Goal: Share content: Share content

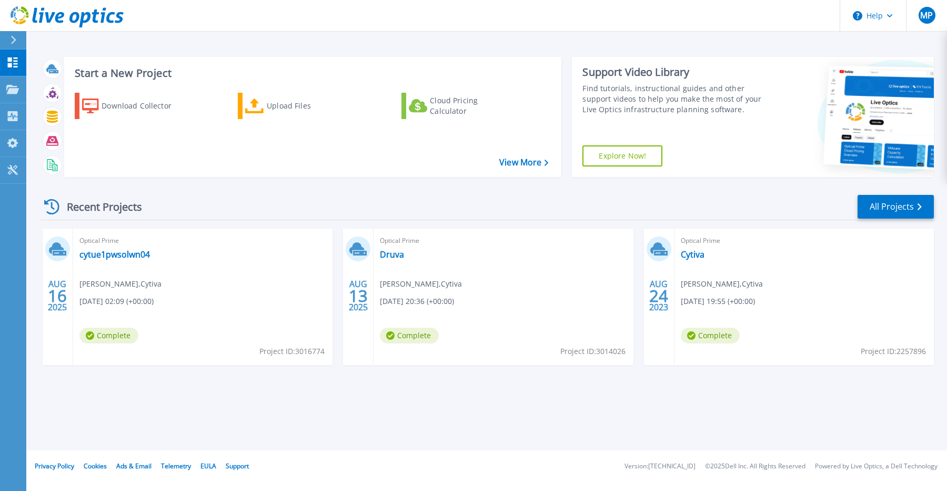
click at [218, 258] on div "Optical Prime cytue1pwsolwn04 [PERSON_NAME] , [PERSON_NAME] [DATE] 02:09 (+00:0…" at bounding box center [202, 296] width 259 height 136
click at [138, 255] on link "cytue1pwsolwn04" at bounding box center [114, 254] width 71 height 11
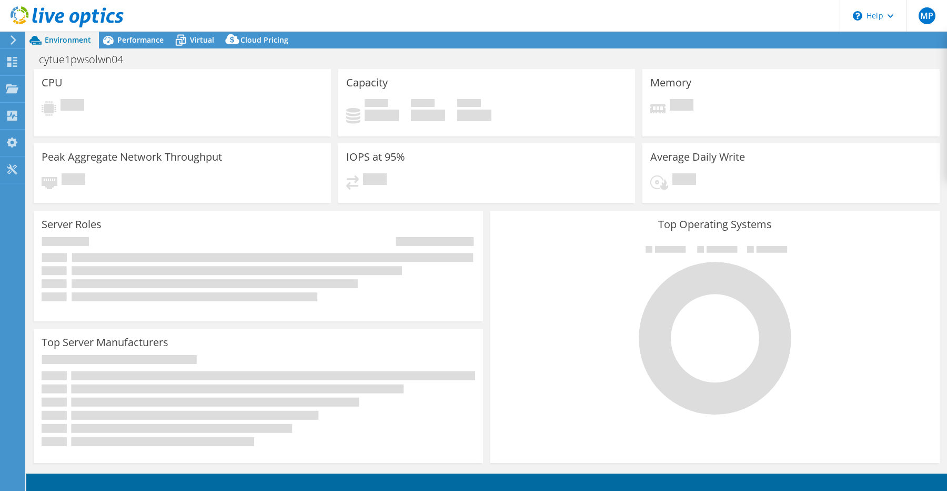
select select "USD"
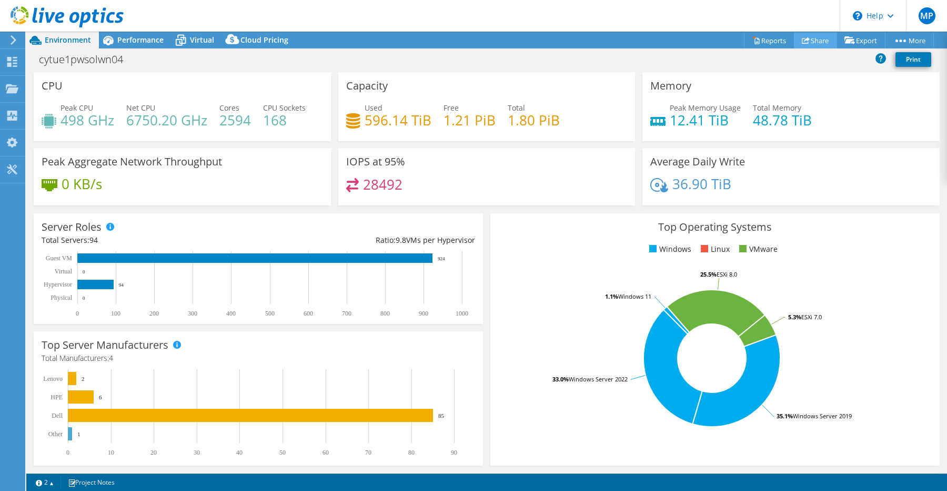
click at [819, 41] on link "Share" at bounding box center [815, 40] width 43 height 16
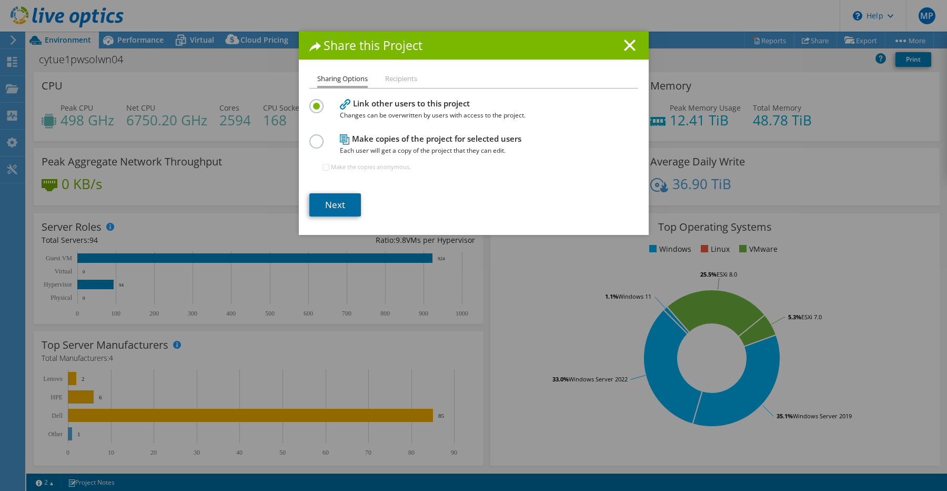
click at [338, 207] on link "Next" at bounding box center [335, 204] width 52 height 23
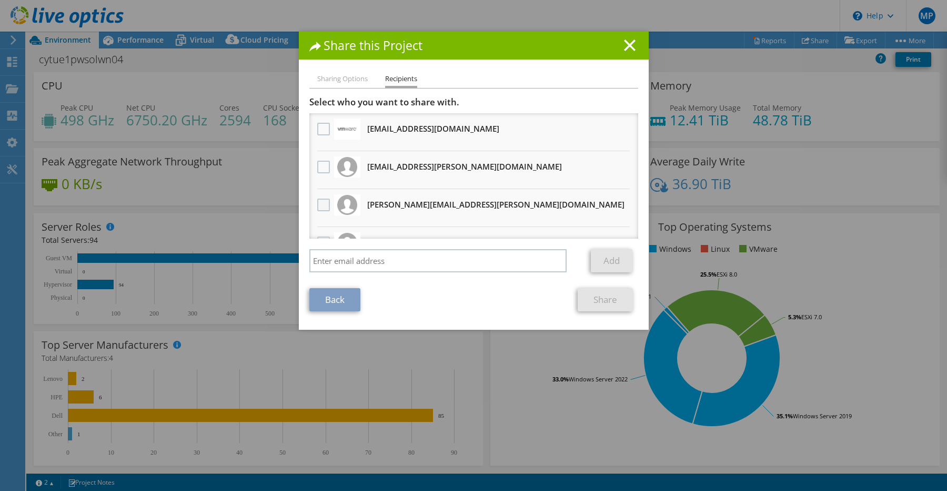
click at [324, 205] on label at bounding box center [324, 204] width 15 height 13
click at [0, 0] on input "checkbox" at bounding box center [0, 0] width 0 height 0
click at [607, 295] on link "Share" at bounding box center [605, 299] width 55 height 23
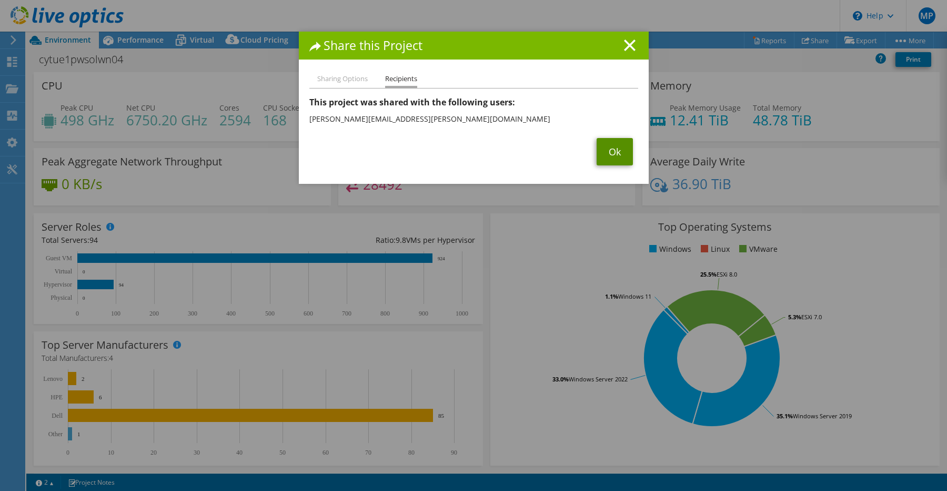
click at [619, 150] on link "Ok" at bounding box center [615, 151] width 36 height 27
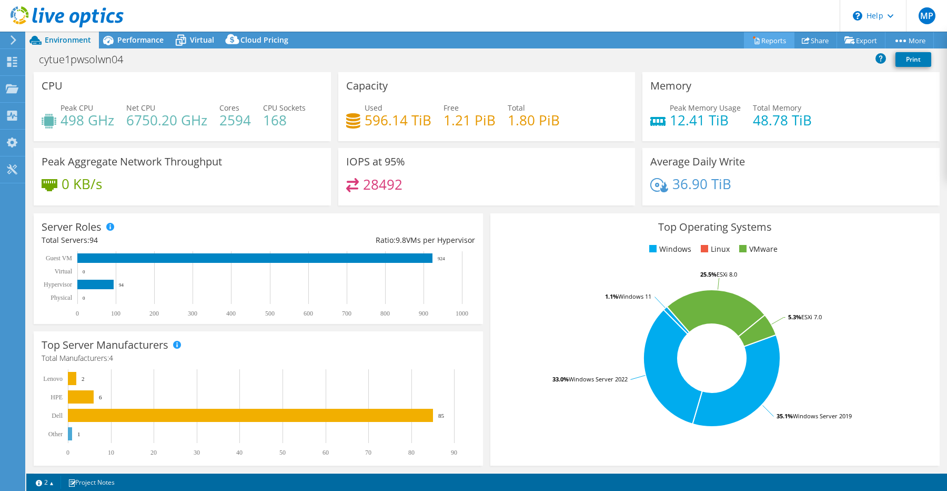
click at [773, 42] on link "Reports" at bounding box center [769, 40] width 51 height 16
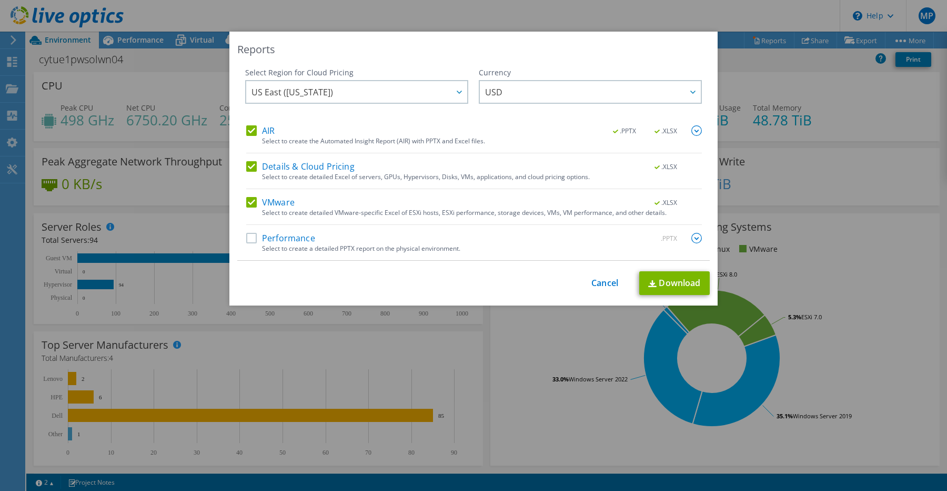
click at [252, 234] on label "Performance" at bounding box center [280, 238] width 69 height 11
click at [0, 0] on input "Performance" at bounding box center [0, 0] width 0 height 0
click at [252, 233] on label "Performance" at bounding box center [280, 238] width 69 height 11
click at [0, 0] on input "Performance" at bounding box center [0, 0] width 0 height 0
click at [252, 201] on label "VMware" at bounding box center [270, 202] width 48 height 11
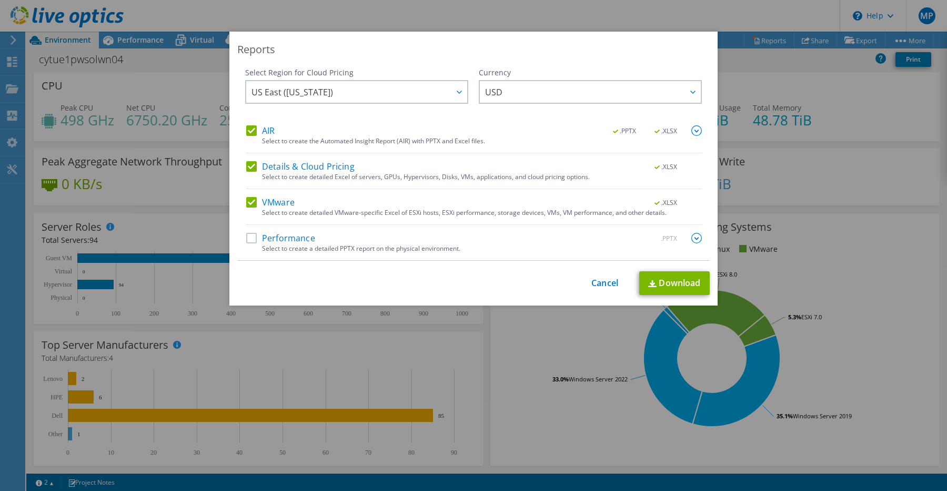
click at [0, 0] on input "VMware" at bounding box center [0, 0] width 0 height 0
click at [251, 133] on label "AIR" at bounding box center [260, 130] width 28 height 11
click at [0, 0] on input "AIR" at bounding box center [0, 0] width 0 height 0
click at [664, 283] on link "Download" at bounding box center [674, 283] width 71 height 24
click at [607, 288] on link "Cancel" at bounding box center [605, 283] width 27 height 10
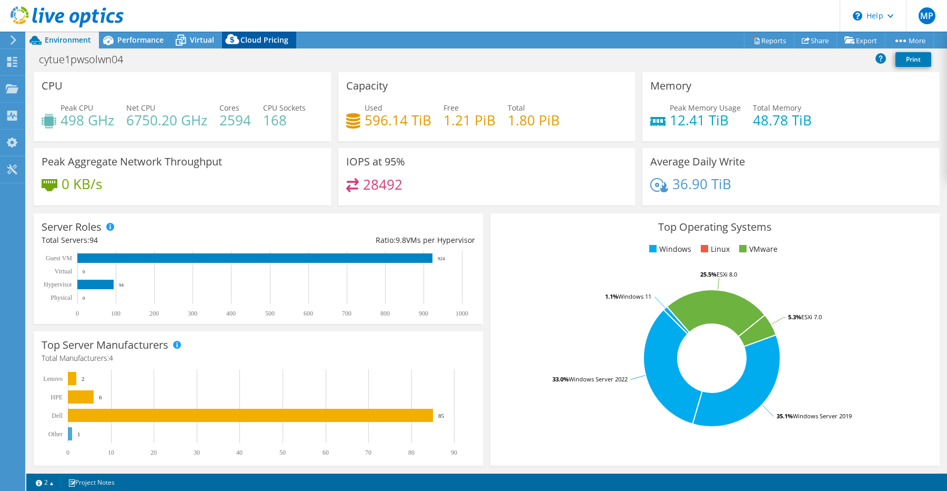
click at [272, 42] on span "Cloud Pricing" at bounding box center [265, 40] width 48 height 10
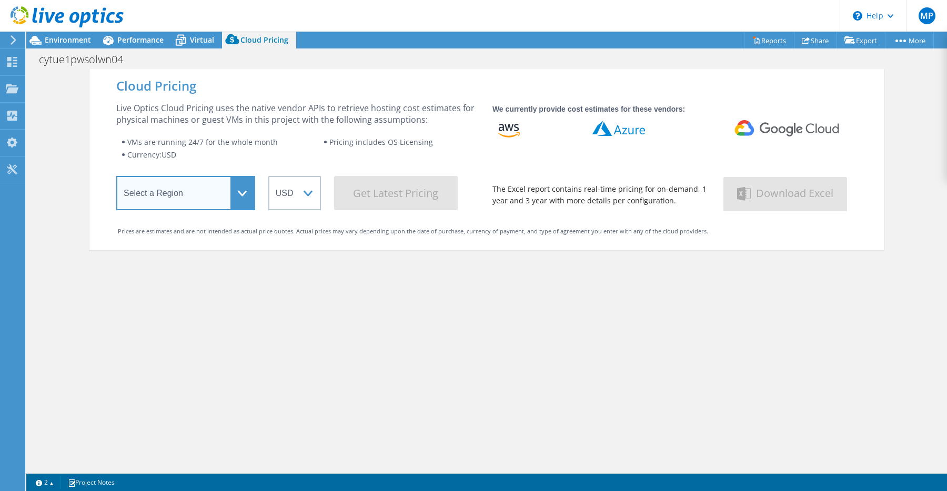
click at [228, 197] on select "Select a Region [GEOGRAPHIC_DATA] ([GEOGRAPHIC_DATA]) [GEOGRAPHIC_DATA] ([GEOGR…" at bounding box center [185, 193] width 139 height 34
select select "USEast"
click at [116, 178] on select "Select a Region [GEOGRAPHIC_DATA] ([GEOGRAPHIC_DATA]) [GEOGRAPHIC_DATA] ([GEOGR…" at bounding box center [185, 193] width 139 height 34
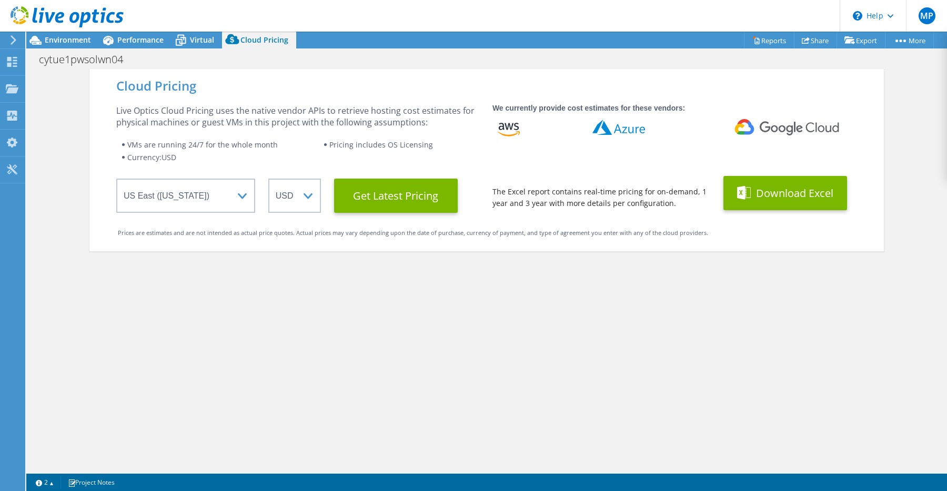
click at [791, 188] on button "Download Excel" at bounding box center [786, 193] width 124 height 34
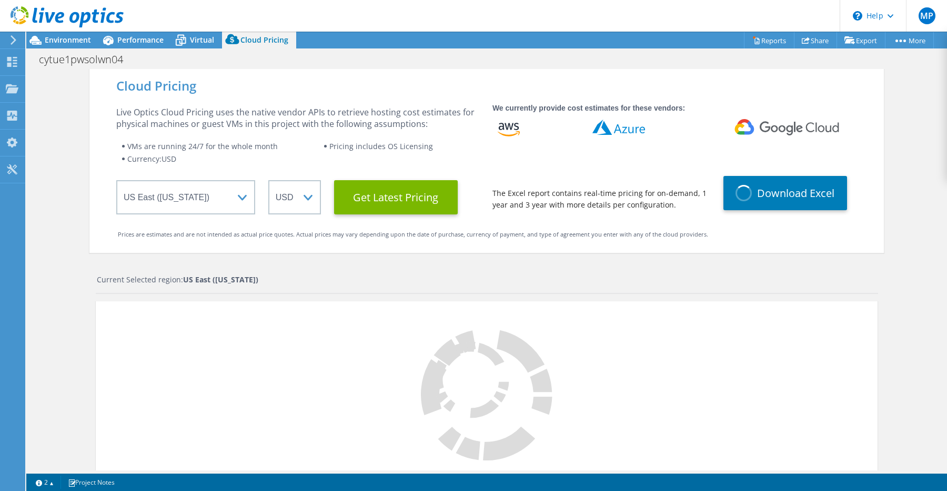
scroll to position [89, 0]
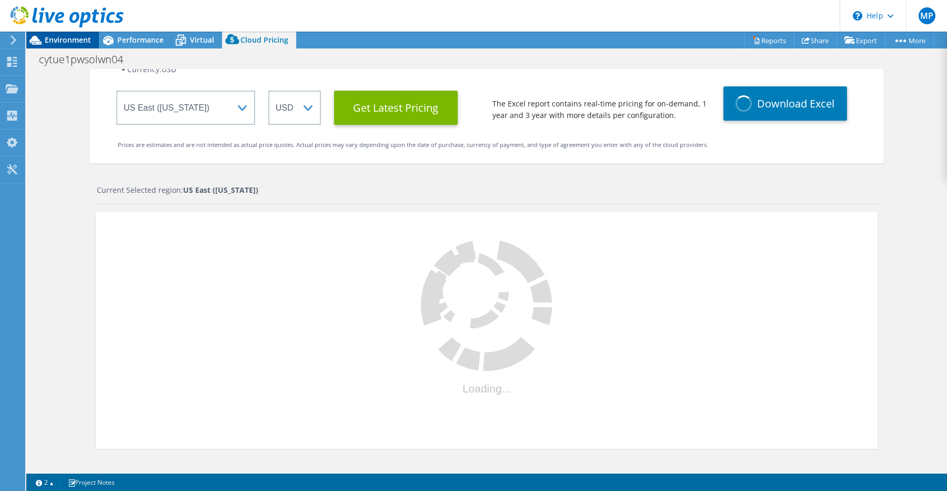
click at [68, 45] on div "Environment" at bounding box center [62, 40] width 73 height 17
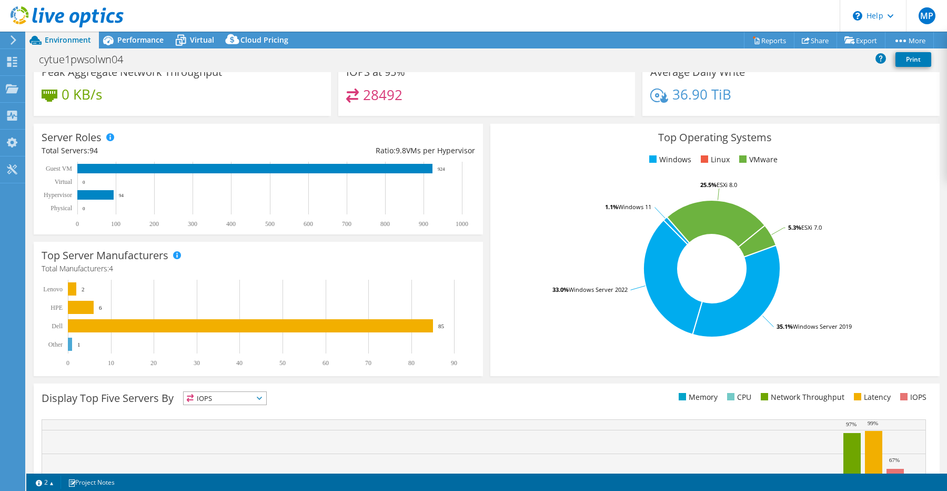
scroll to position [0, 0]
